Goal: Task Accomplishment & Management: Use online tool/utility

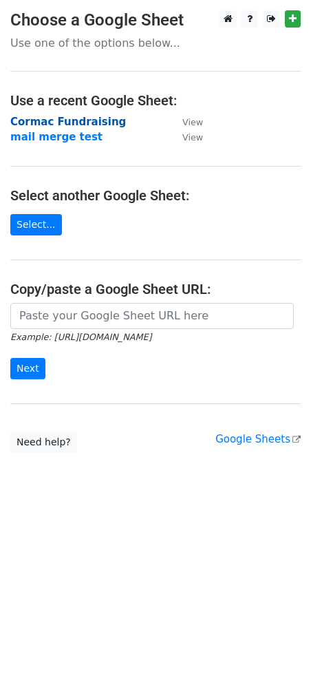
click at [57, 123] on strong "Cormac Fundraising" at bounding box center [68, 122] width 116 height 12
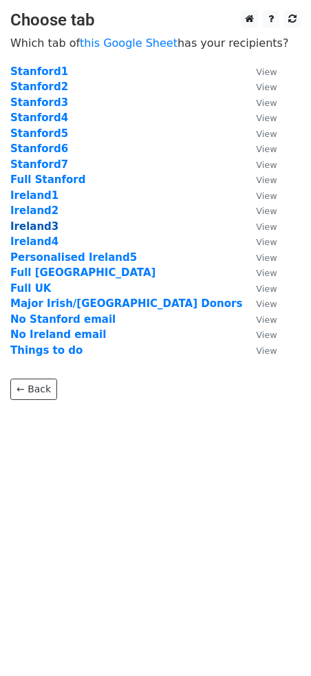
click at [34, 226] on strong "Ireland3" at bounding box center [34, 226] width 48 height 12
